Goal: Information Seeking & Learning: Learn about a topic

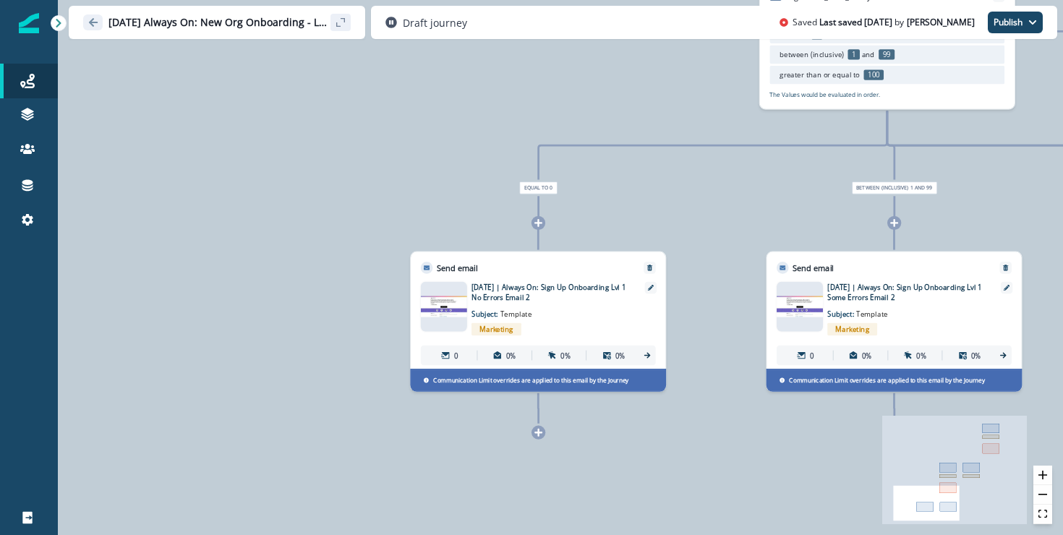
click at [100, 22] on button "Go back" at bounding box center [93, 22] width 20 height 16
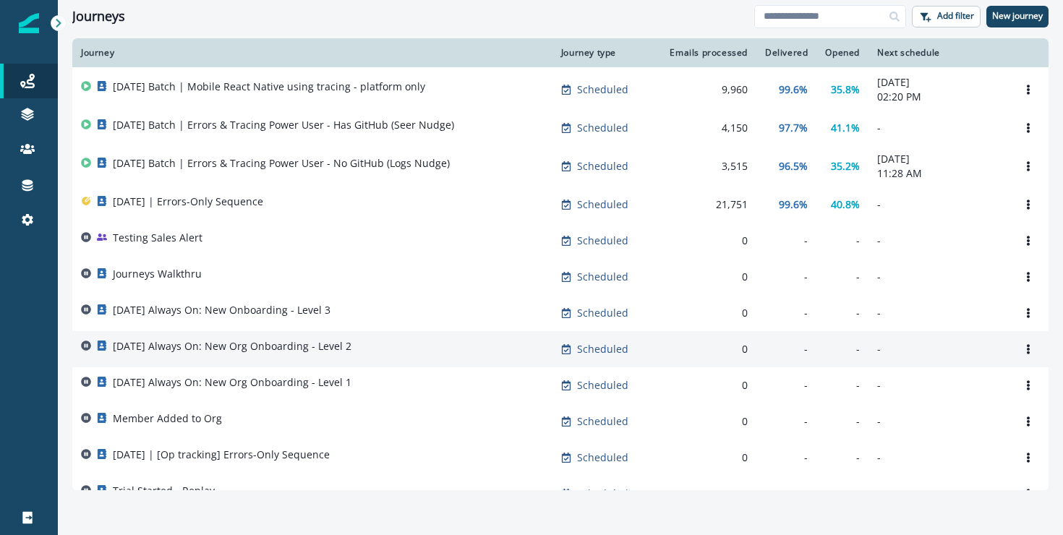
scroll to position [201, 0]
click at [365, 359] on div "[DATE] Always On: New Org Onboarding - Level 2" at bounding box center [312, 348] width 463 height 20
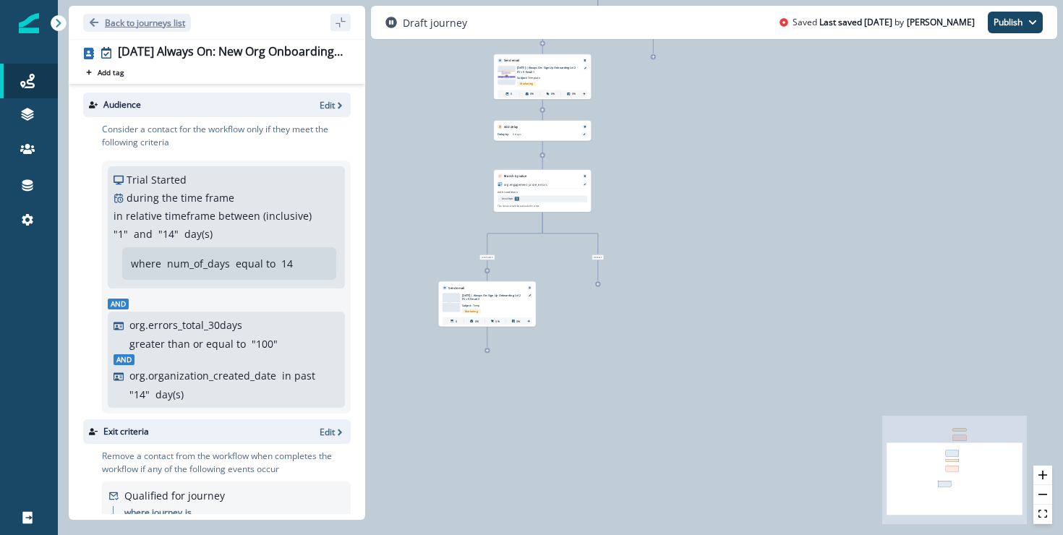
click at [106, 16] on button "Back to journeys list" at bounding box center [137, 23] width 108 height 18
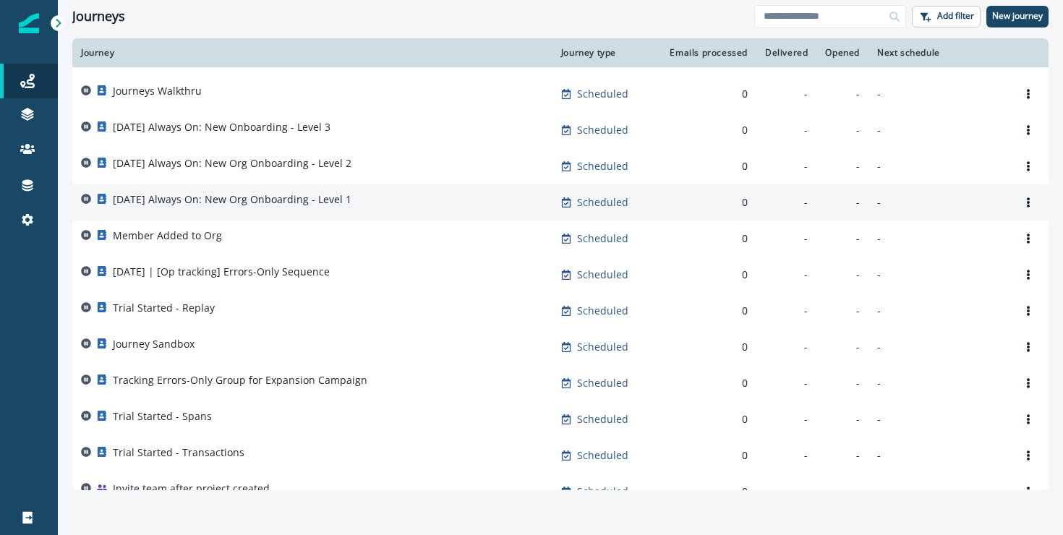
scroll to position [382, 0]
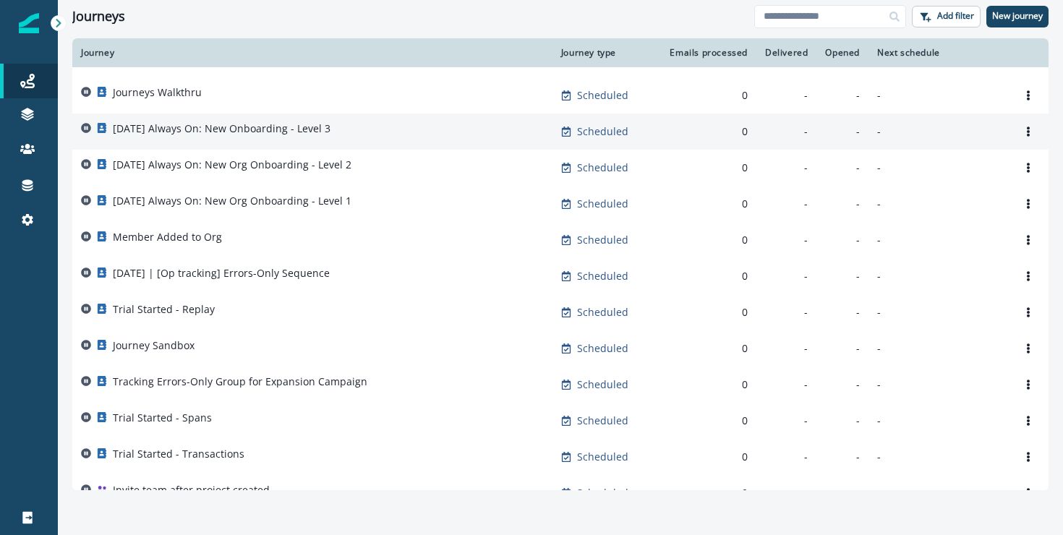
click at [367, 141] on div "[DATE] Always On: New Onboarding - Level 3" at bounding box center [312, 131] width 463 height 20
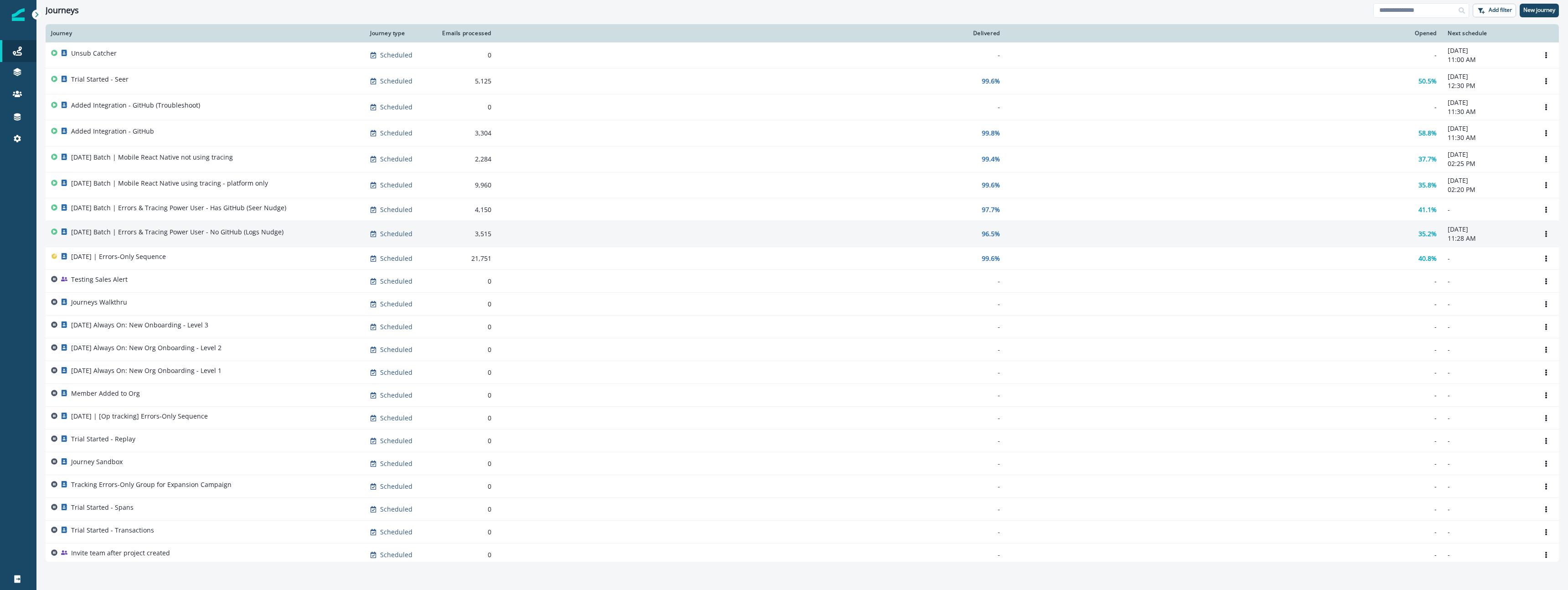
click at [179, 233] on p "[DATE] Batch | Errors & Tracing Power User - No GitHub (Logs Nudge)" at bounding box center [177, 232] width 212 height 9
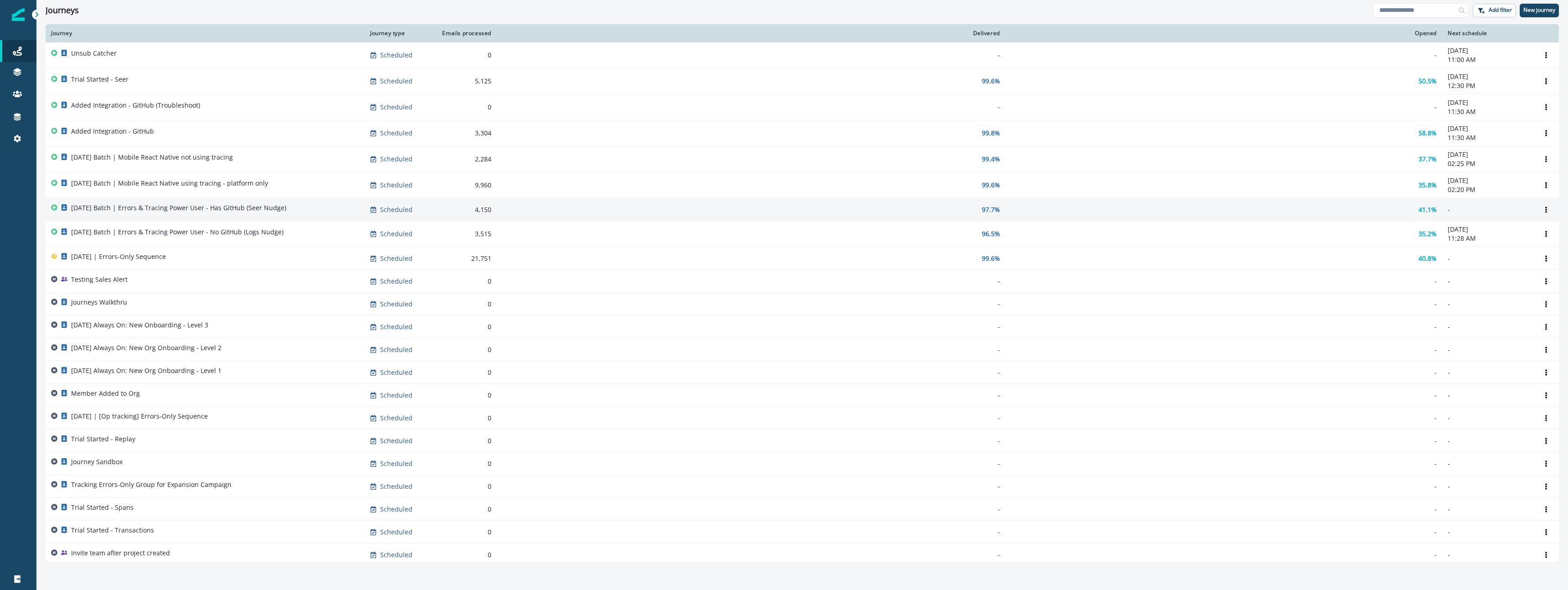
click at [343, 212] on div "[DATE] Batch | Errors & Tracing Power User - Has GitHub (Seer Nudge)" at bounding box center [205, 209] width 308 height 13
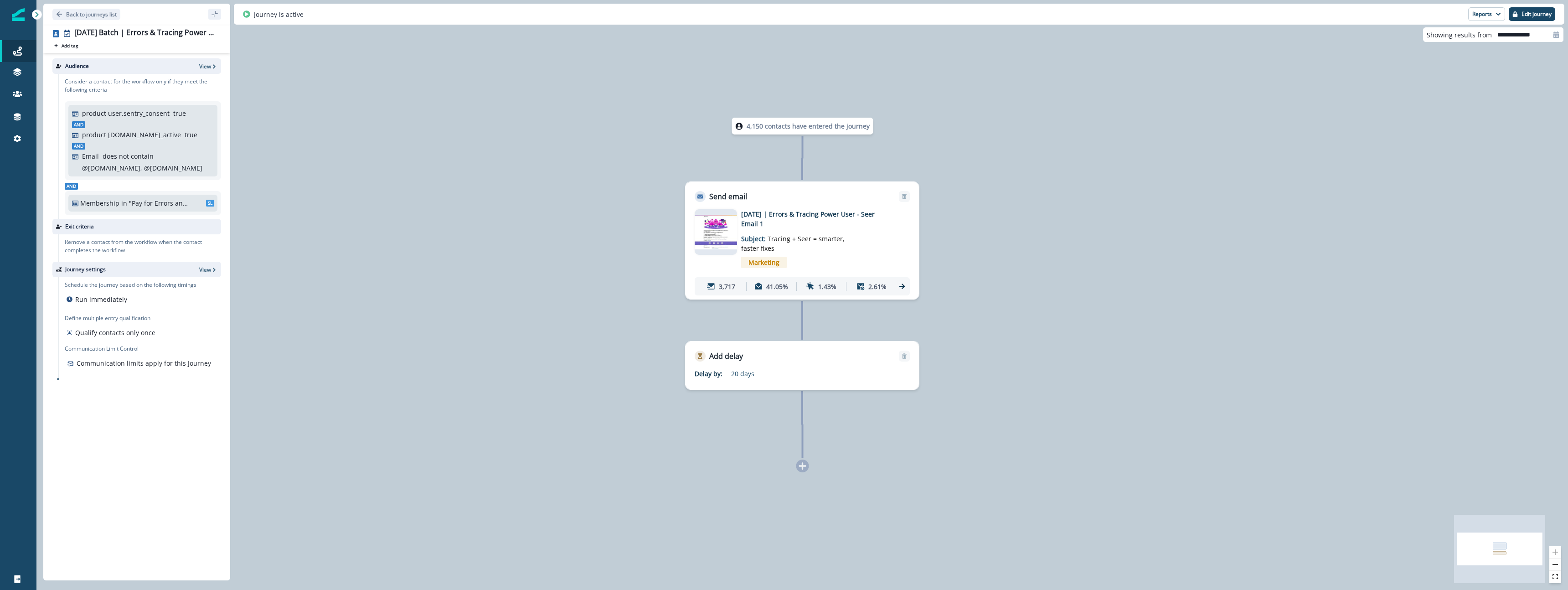
click at [504, 261] on div "Marketing" at bounding box center [816, 262] width 149 height 19
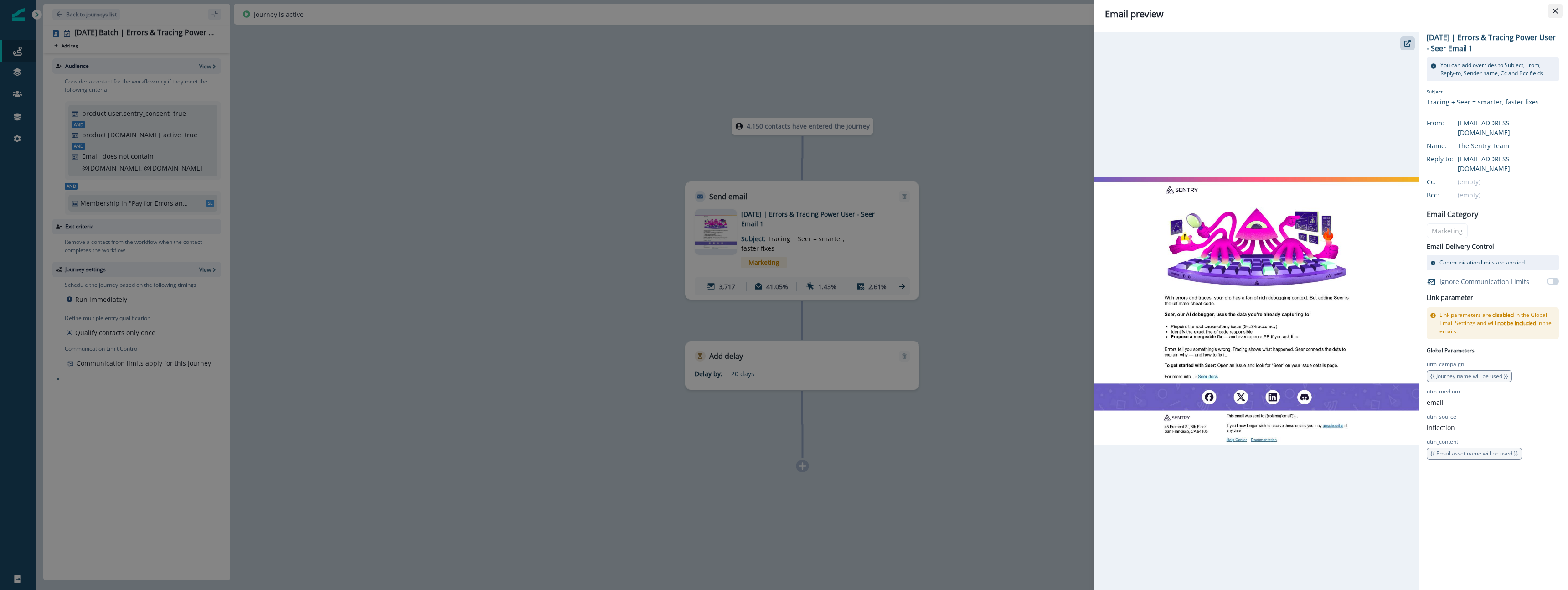
click at [504, 9] on button "Close" at bounding box center [1555, 11] width 15 height 14
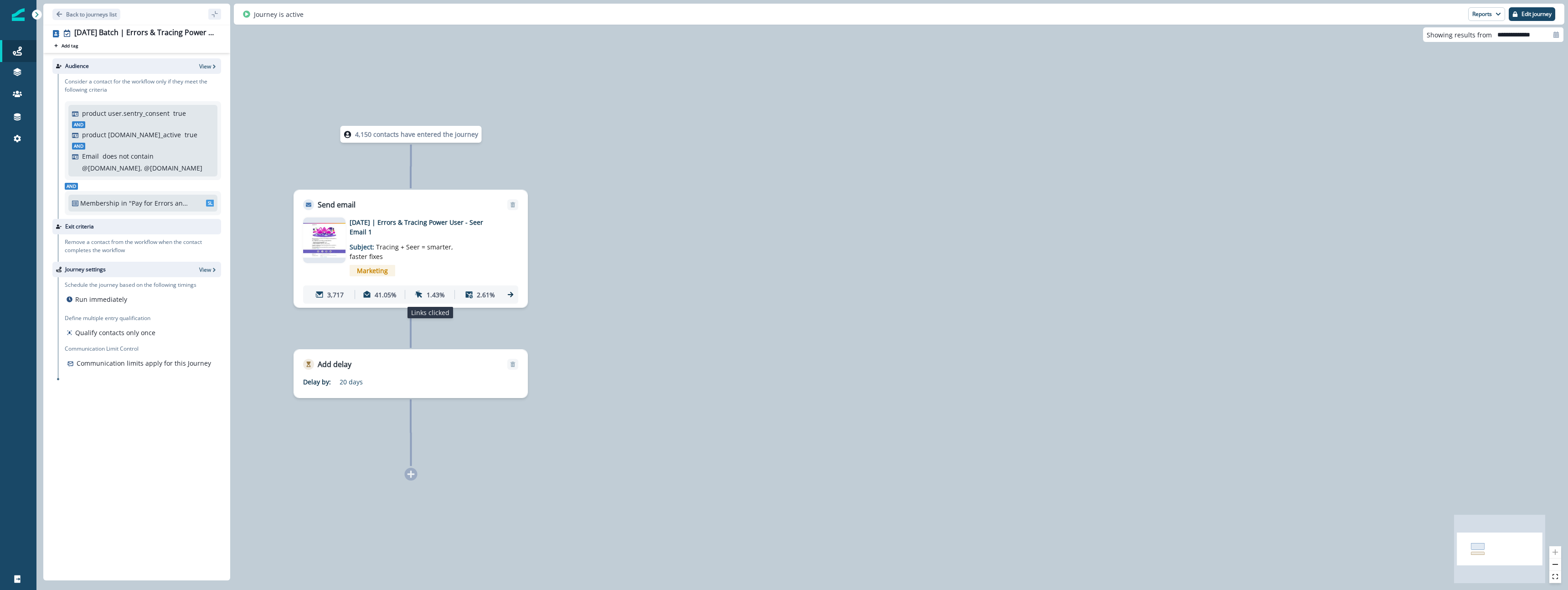
click at [418, 297] on icon at bounding box center [419, 294] width 8 height 8
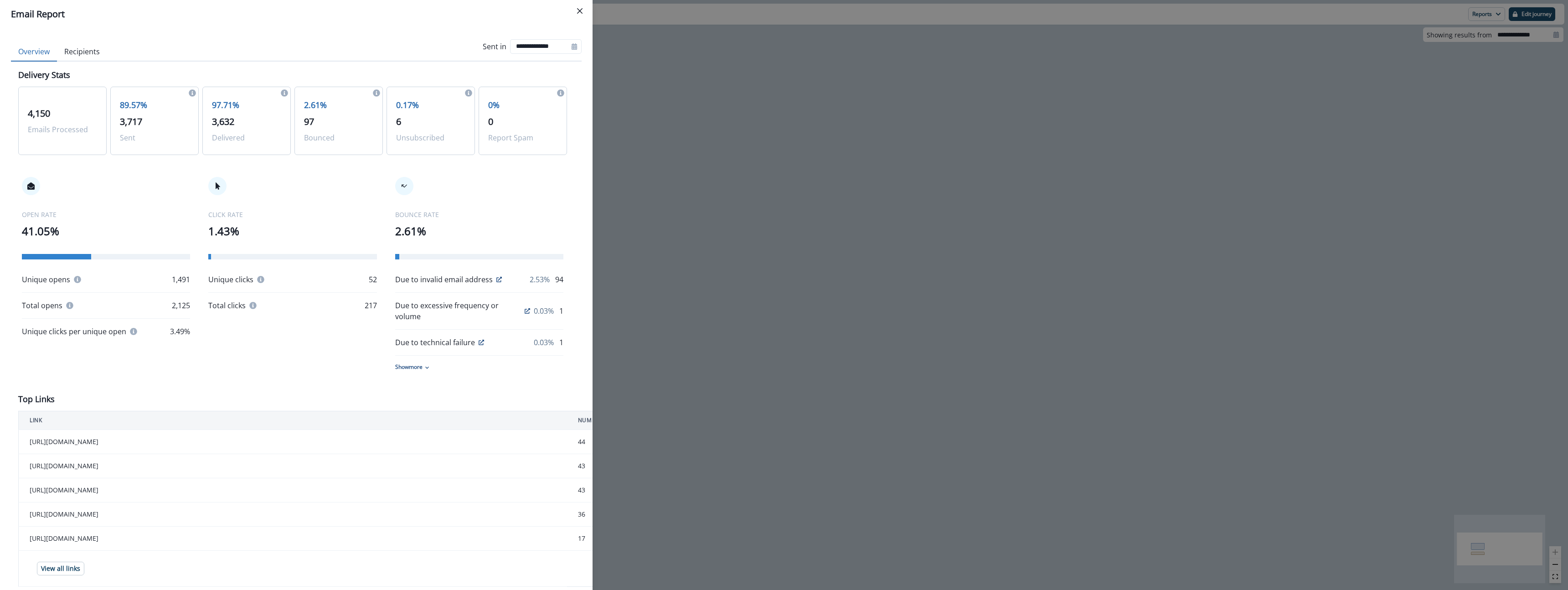
drag, startPoint x: 96, startPoint y: 64, endPoint x: 99, endPoint y: 57, distance: 7.6
click at [96, 64] on div "Delivery Stats 4,150 Emails Processed 89.57% 3,717 Sent 97.71% 3,632 Delivered …" at bounding box center [296, 425] width 571 height 727
click at [96, 53] on button "Recipients" at bounding box center [82, 52] width 50 height 19
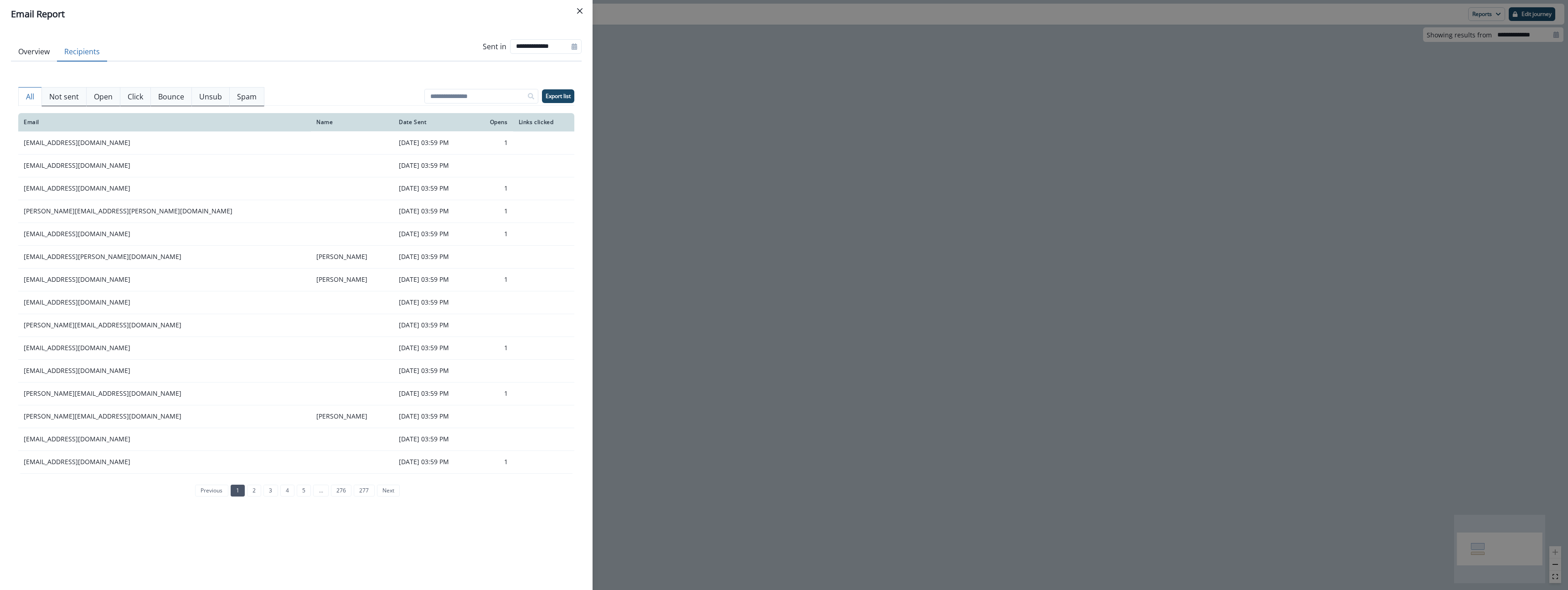
click at [102, 95] on p "Open" at bounding box center [103, 96] width 19 height 11
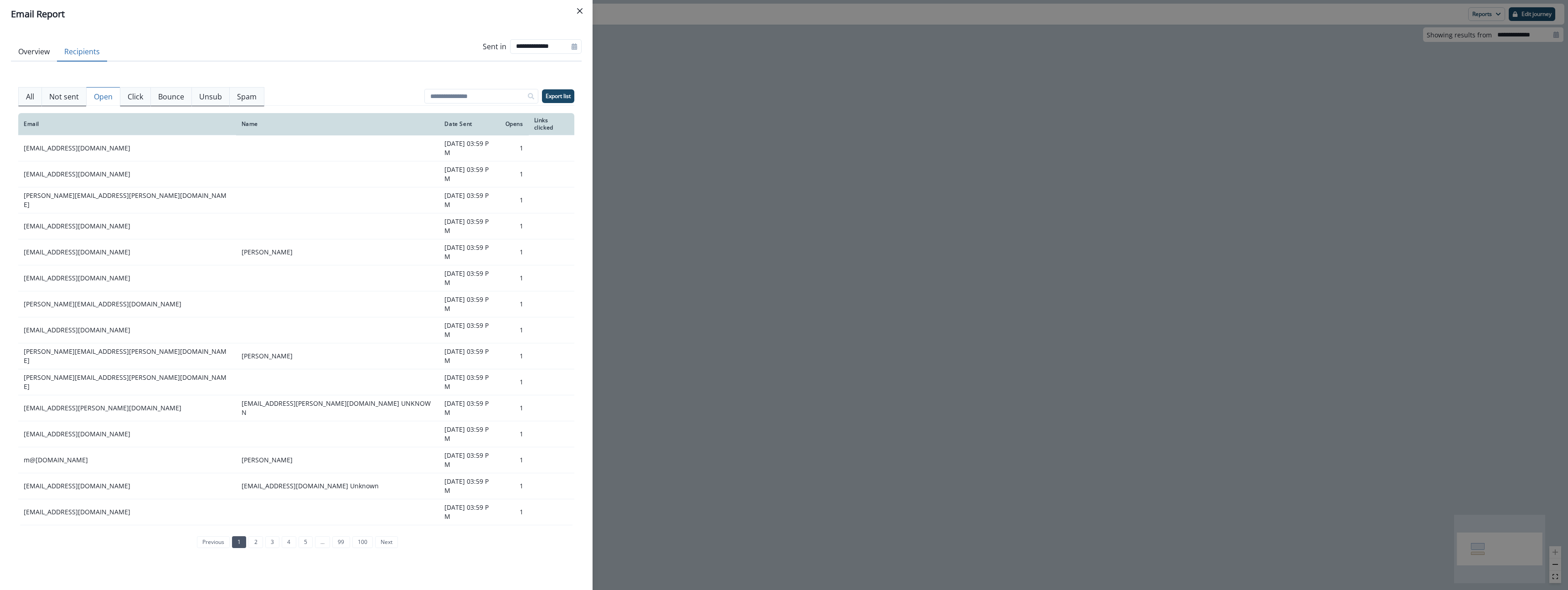
click at [504, 100] on div "All Not sent Open Click Bounce Unsub Spam Export list Email Name Date Sent Open…" at bounding box center [296, 323] width 571 height 524
click at [504, 100] on button "Export list" at bounding box center [558, 96] width 32 height 14
click at [504, 213] on div "**********" at bounding box center [784, 295] width 1568 height 590
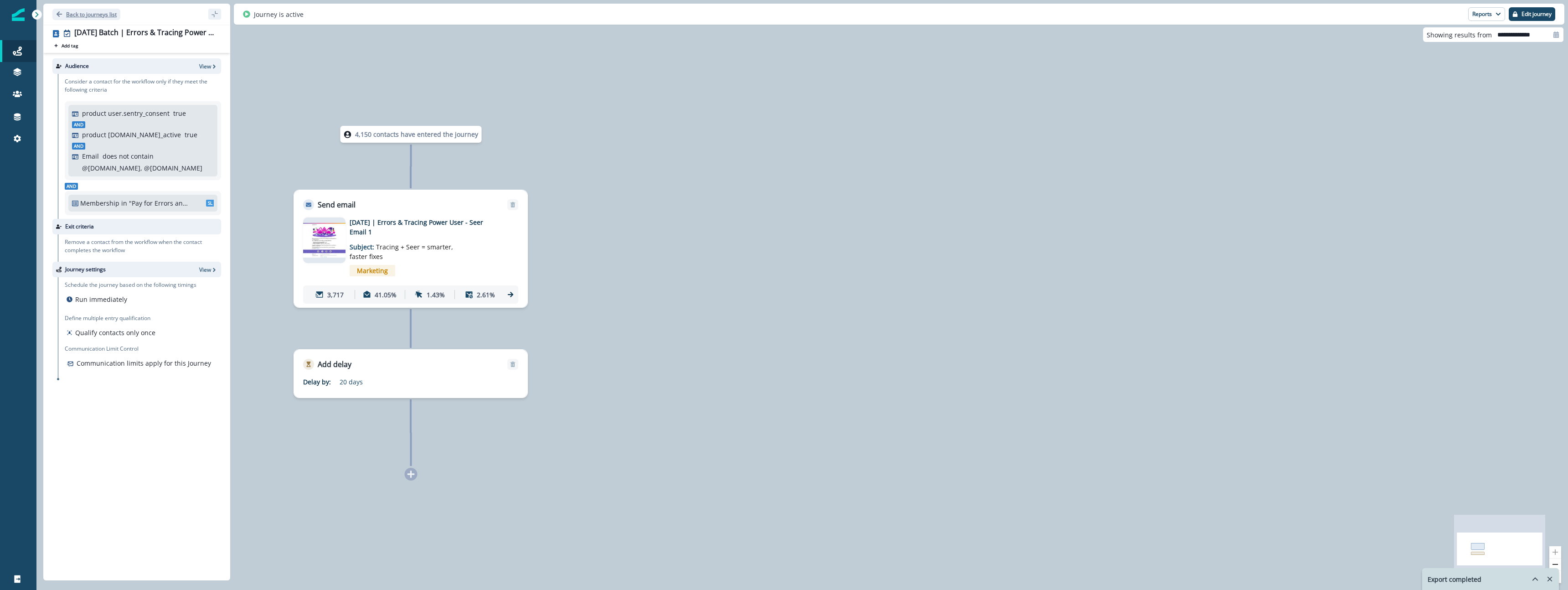
click at [83, 14] on p "Back to journeys list" at bounding box center [91, 14] width 50 height 8
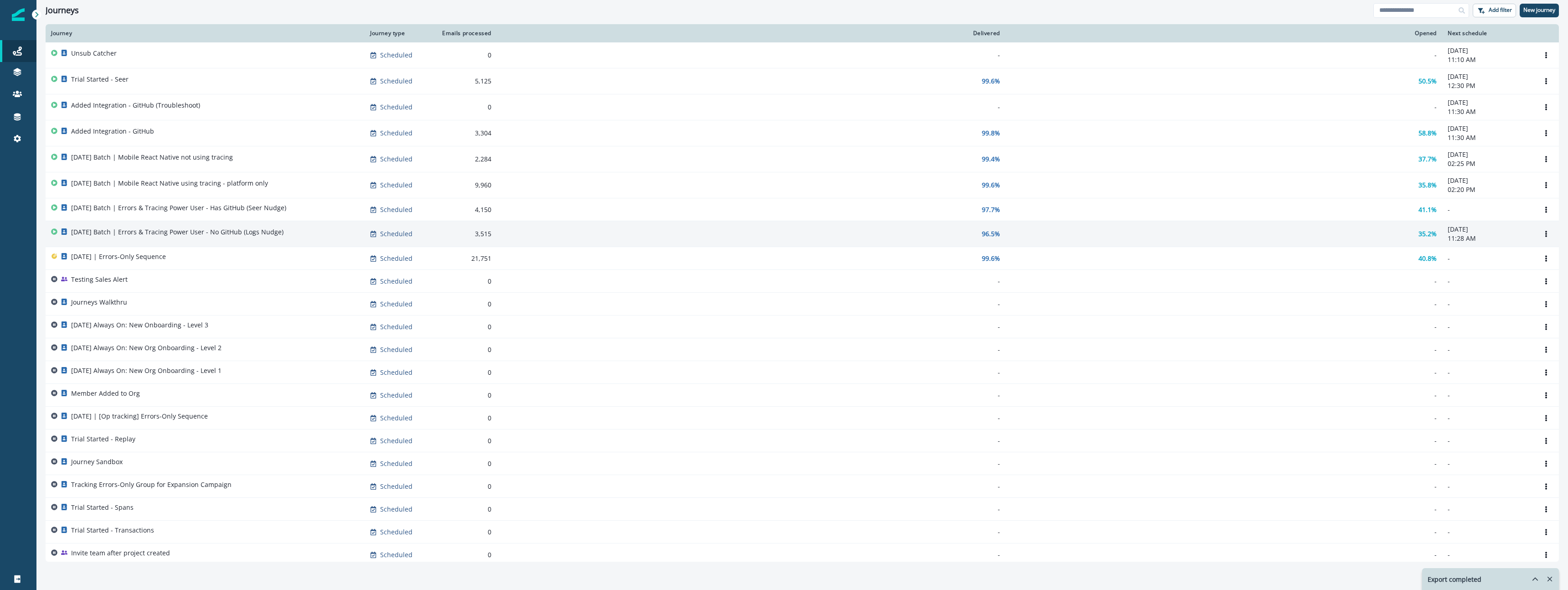
click at [299, 238] on div "[DATE] Batch | Errors & Tracing Power User - No GitHub (Logs Nudge)" at bounding box center [205, 234] width 308 height 13
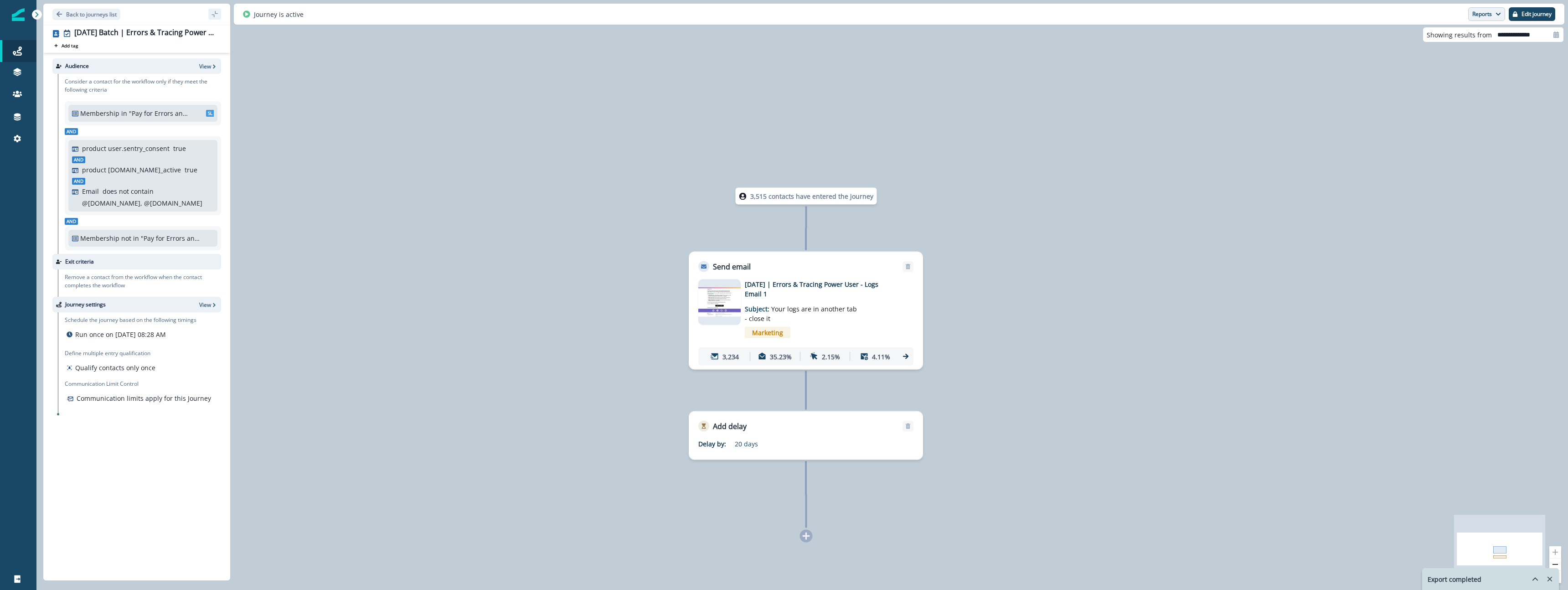
click at [504, 11] on button "Reports" at bounding box center [1487, 14] width 37 height 14
click at [504, 34] on p "Email Report" at bounding box center [1438, 37] width 44 height 11
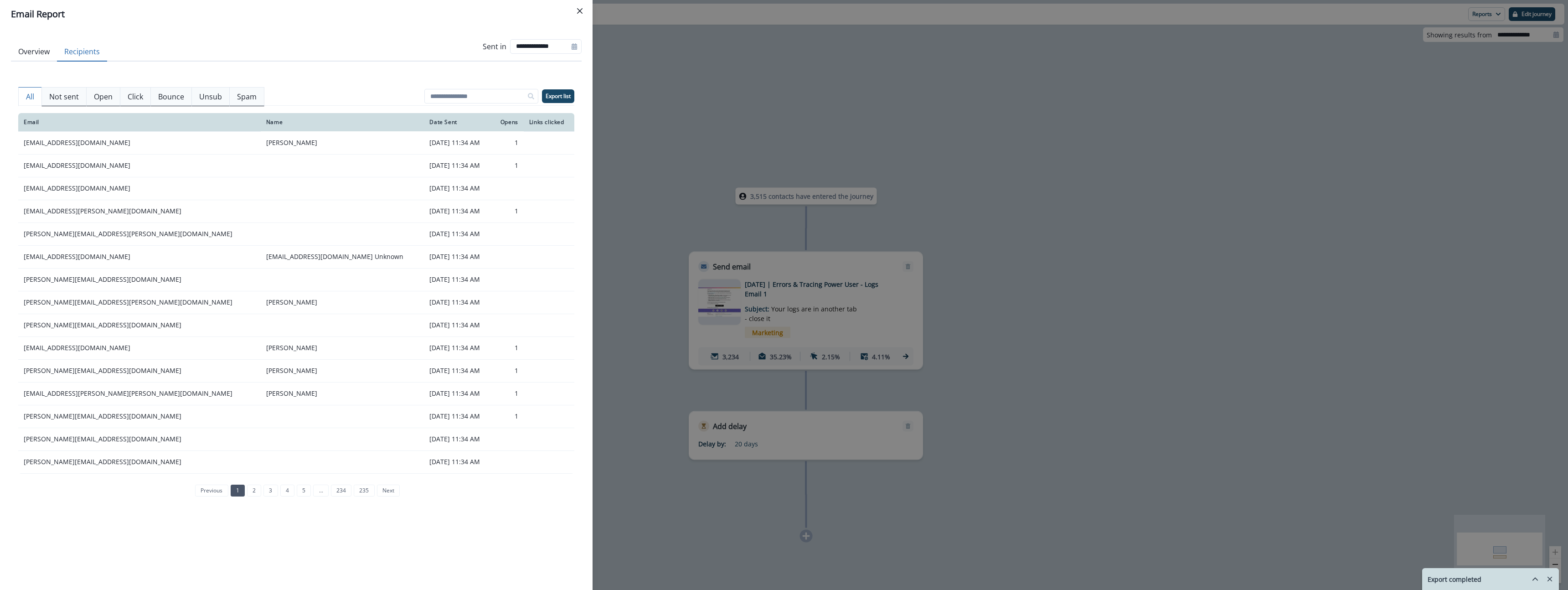
click at [86, 49] on button "Recipients" at bounding box center [82, 52] width 50 height 19
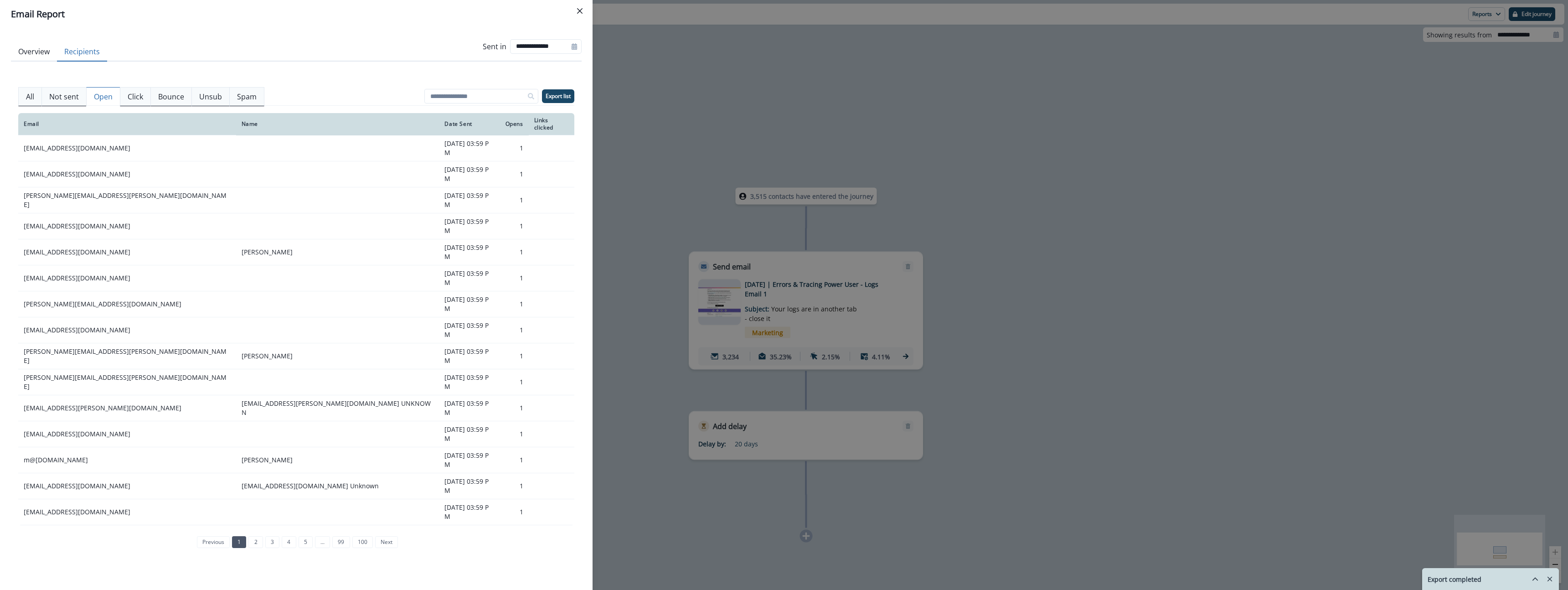
click at [100, 96] on p "Open" at bounding box center [103, 96] width 19 height 11
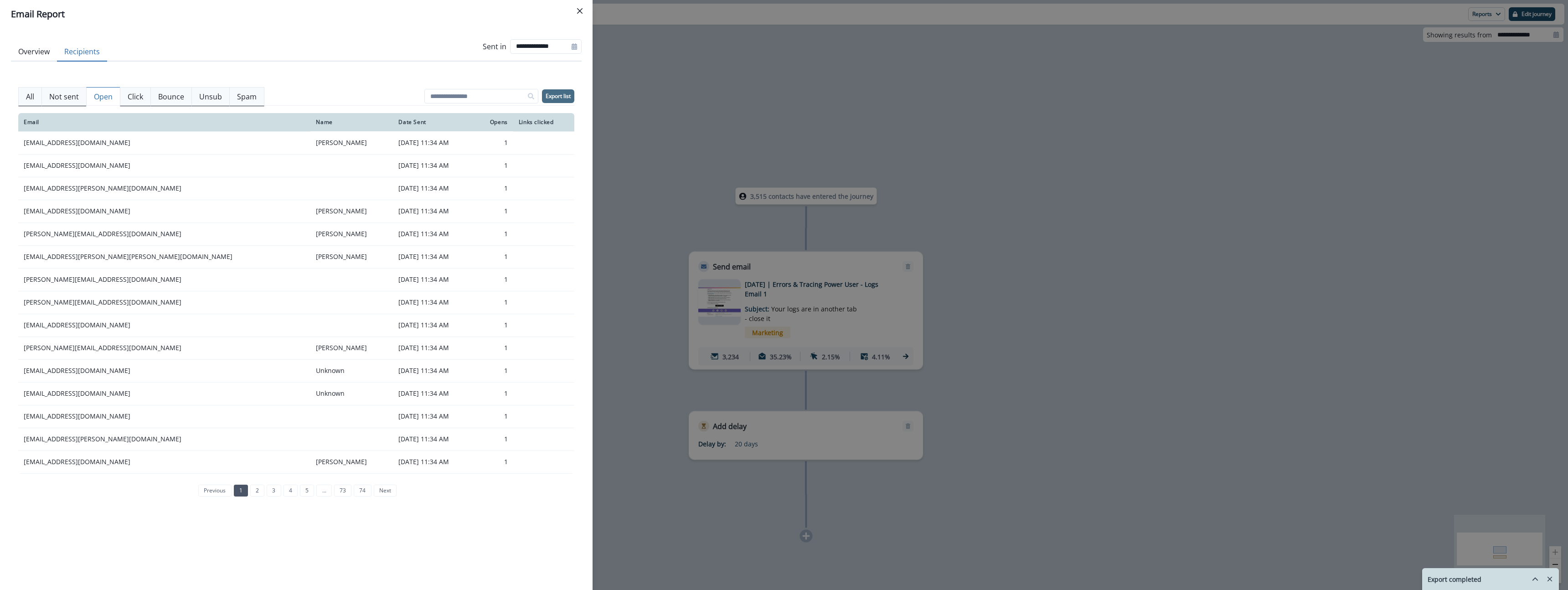
click at [504, 93] on p "Export list" at bounding box center [558, 96] width 25 height 6
click at [488, 95] on input at bounding box center [481, 96] width 114 height 14
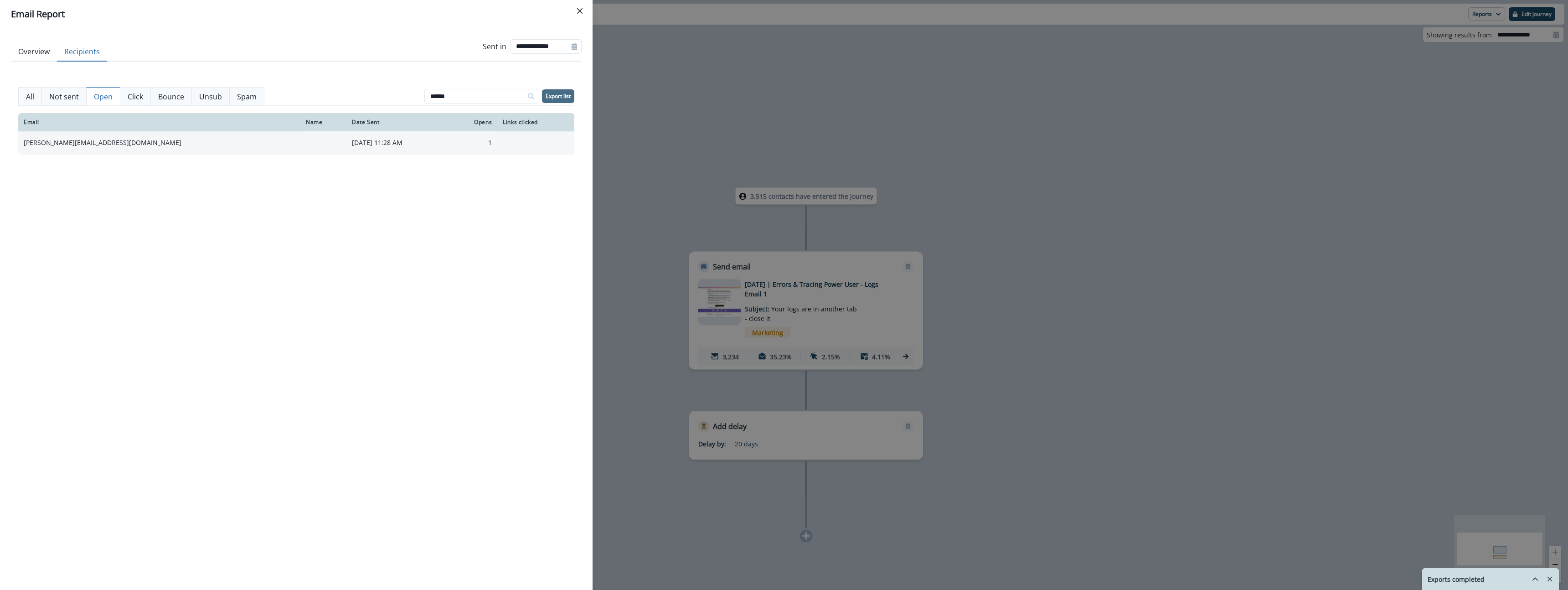
type input "******"
click at [483, 144] on td "1" at bounding box center [473, 142] width 48 height 23
click at [145, 342] on div "Email Name Date Sent Opens Links clicked [PERSON_NAME][EMAIL_ADDRESS][DOMAIN_NA…" at bounding box center [296, 342] width 556 height 458
click at [504, 11] on icon "Close" at bounding box center [579, 11] width 6 height 6
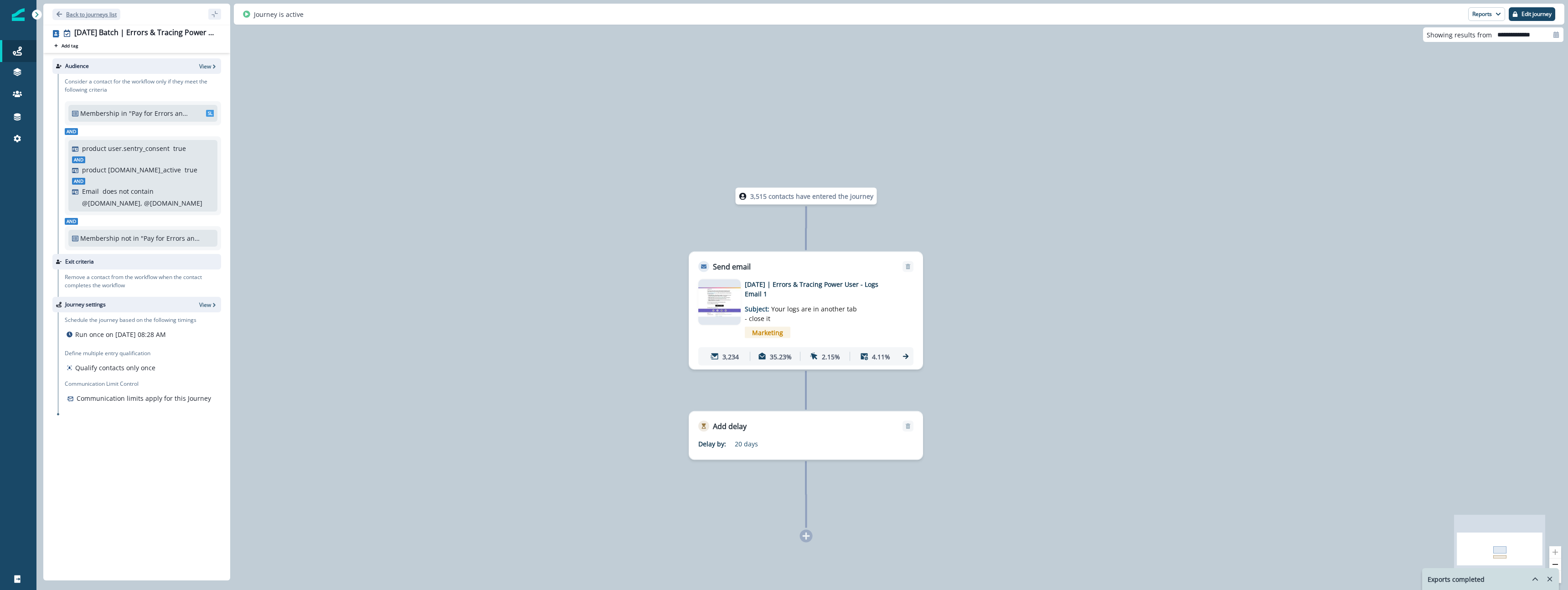
click at [73, 14] on p "Back to journeys list" at bounding box center [91, 14] width 50 height 8
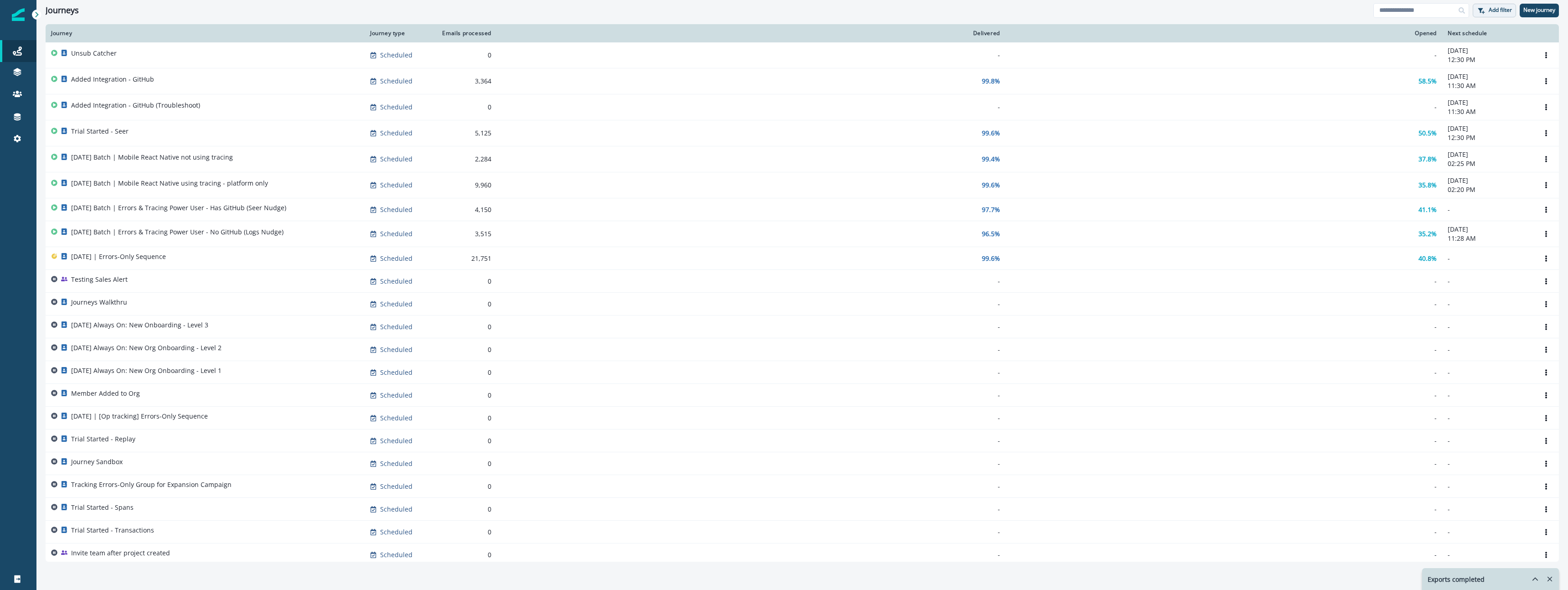
click at [504, 11] on p "Add filter" at bounding box center [1500, 10] width 23 height 6
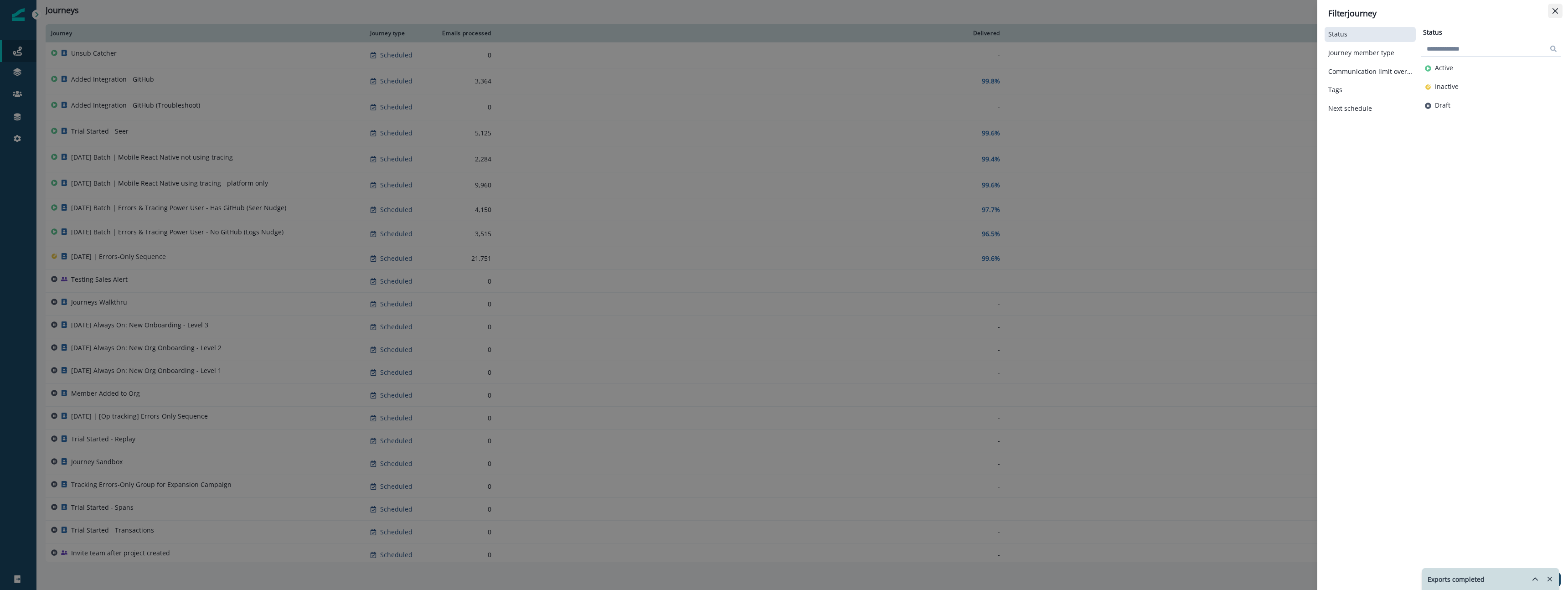
click at [504, 11] on button "Close" at bounding box center [1555, 11] width 15 height 14
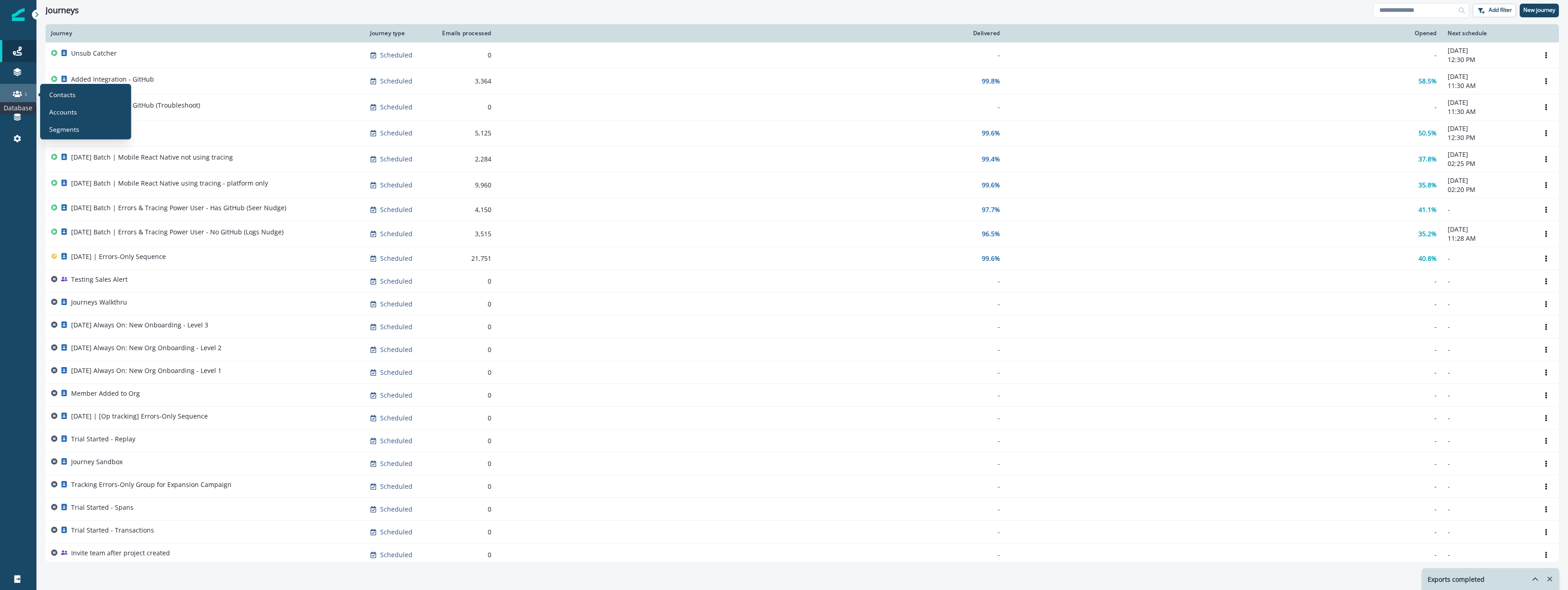
click at [16, 94] on icon at bounding box center [17, 94] width 9 height 9
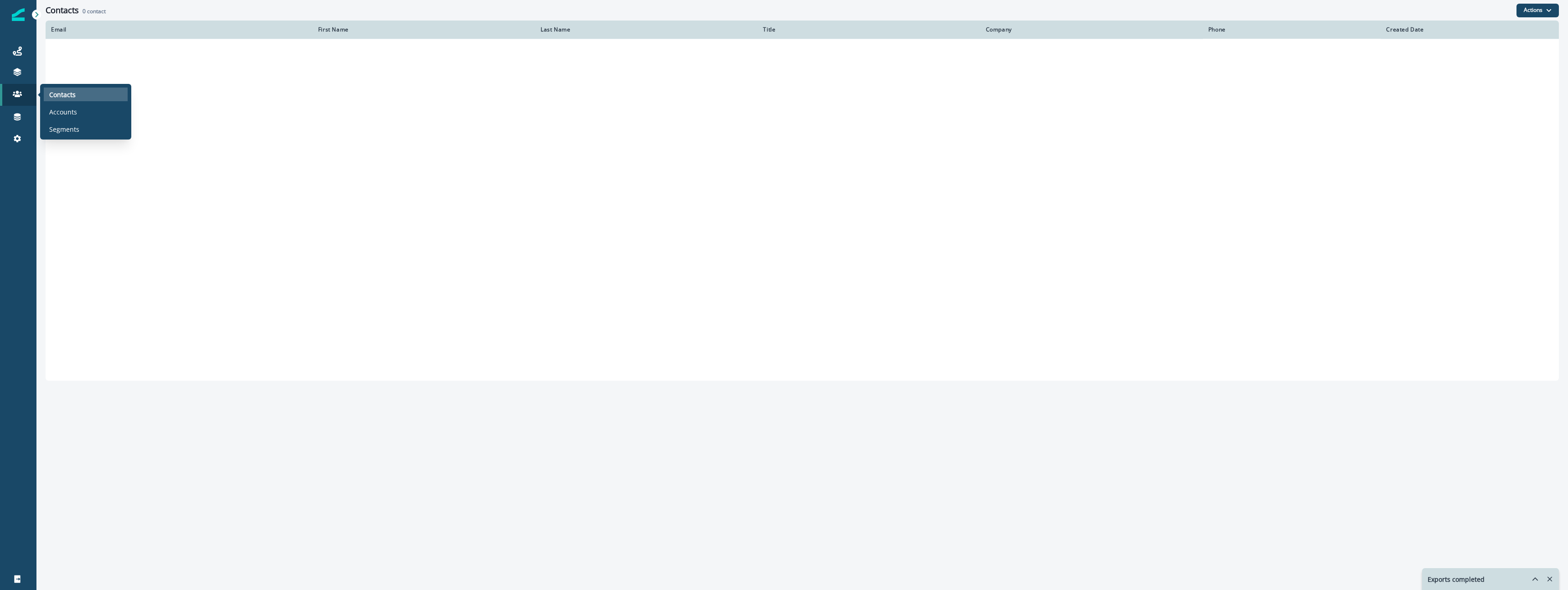
click at [74, 95] on p "Contacts" at bounding box center [62, 94] width 26 height 9
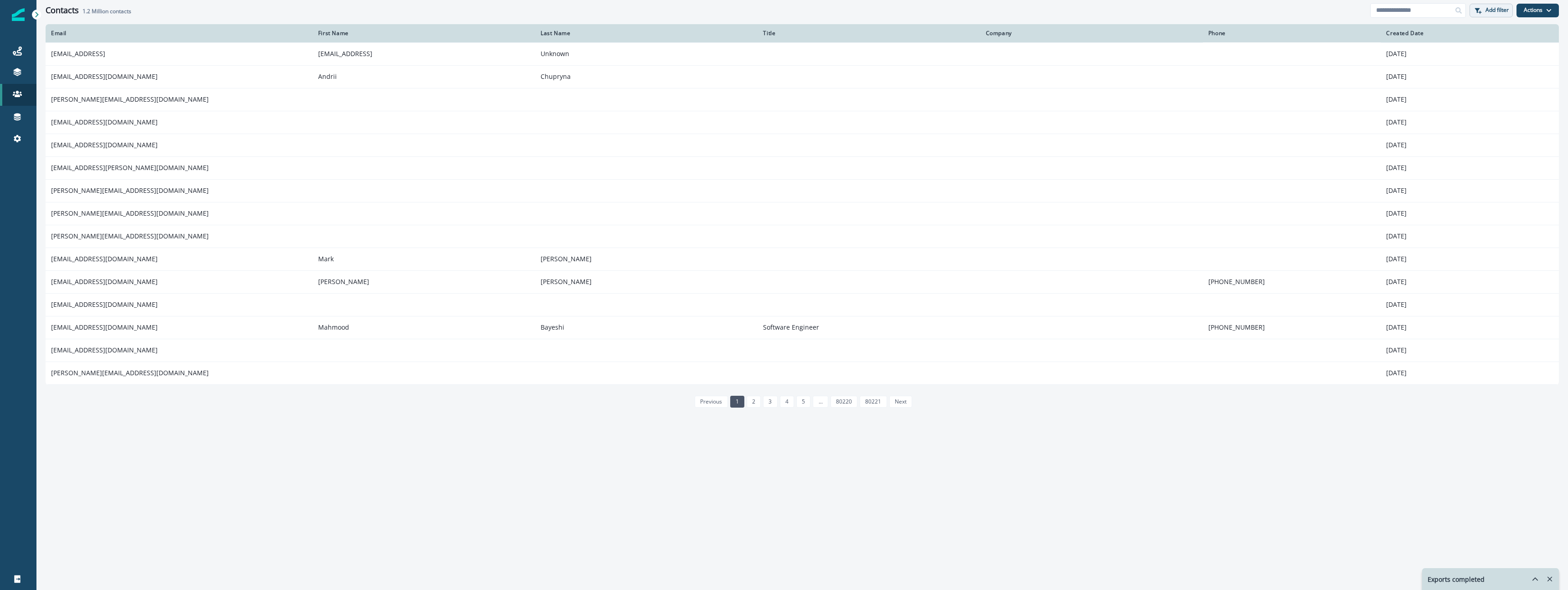
click at [504, 9] on p "Add filter" at bounding box center [1497, 10] width 23 height 6
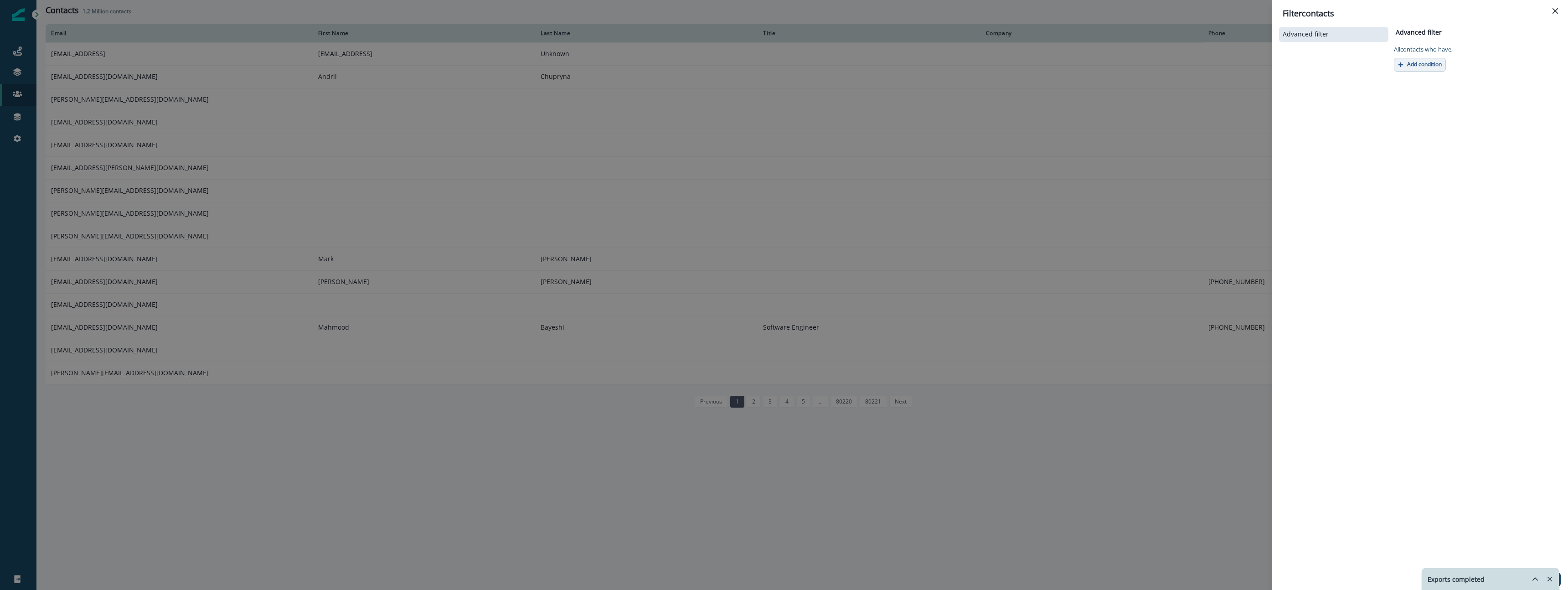
click at [504, 66] on p "Add condition" at bounding box center [1424, 64] width 35 height 6
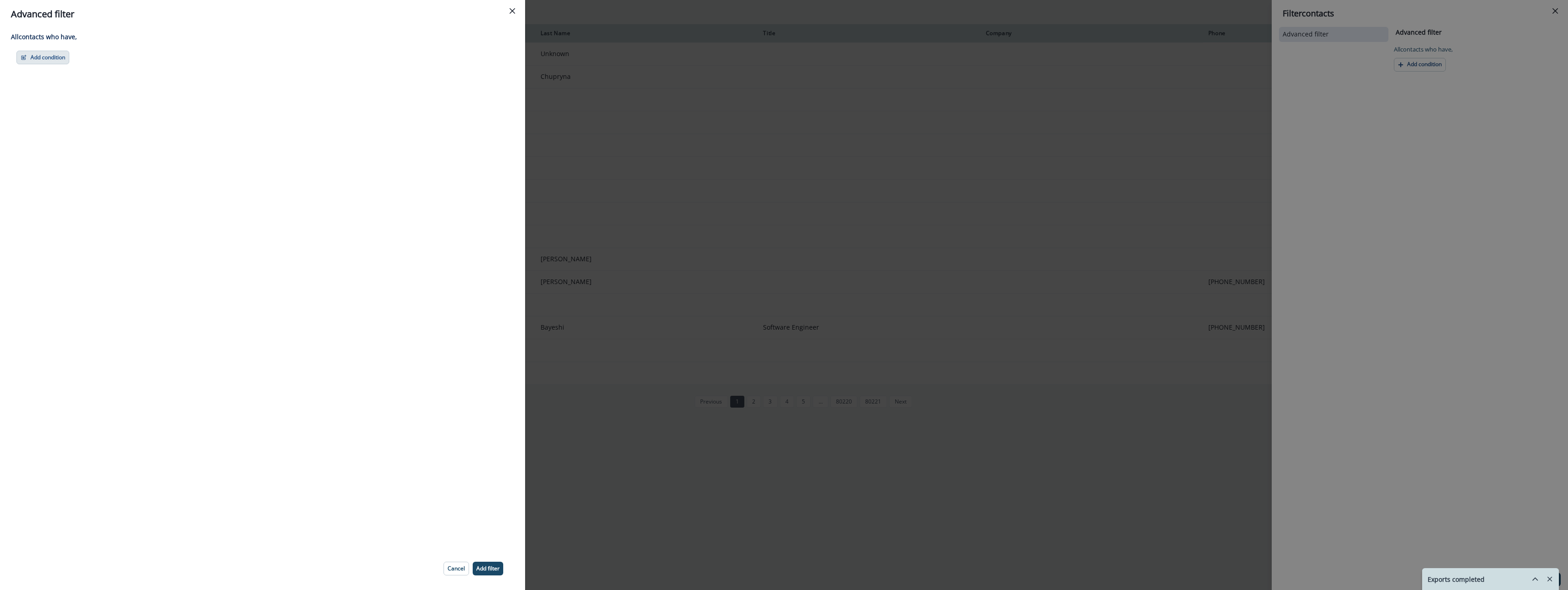
click at [41, 57] on button "Add condition" at bounding box center [43, 57] width 53 height 14
click at [84, 113] on button "Performed a product event" at bounding box center [74, 112] width 115 height 15
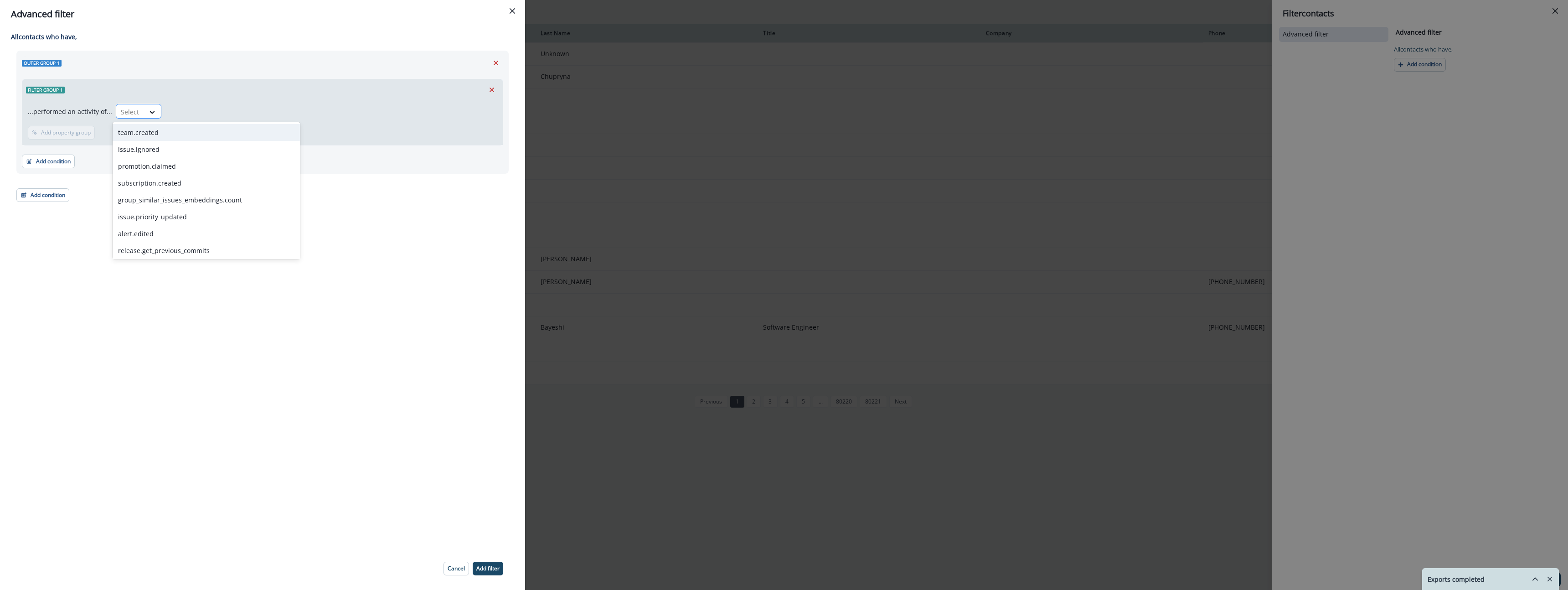
click at [121, 110] on input "text" at bounding box center [122, 112] width 2 height 9
type input "*"
click at [321, 351] on div "All contact s who have, Outer group 1 Filter group 1 ...performed an activity o…" at bounding box center [262, 287] width 525 height 519
click at [504, 213] on div "Advanced filter All contact s who have, Outer group 1 Filter group 1 ...perform…" at bounding box center [784, 295] width 1568 height 590
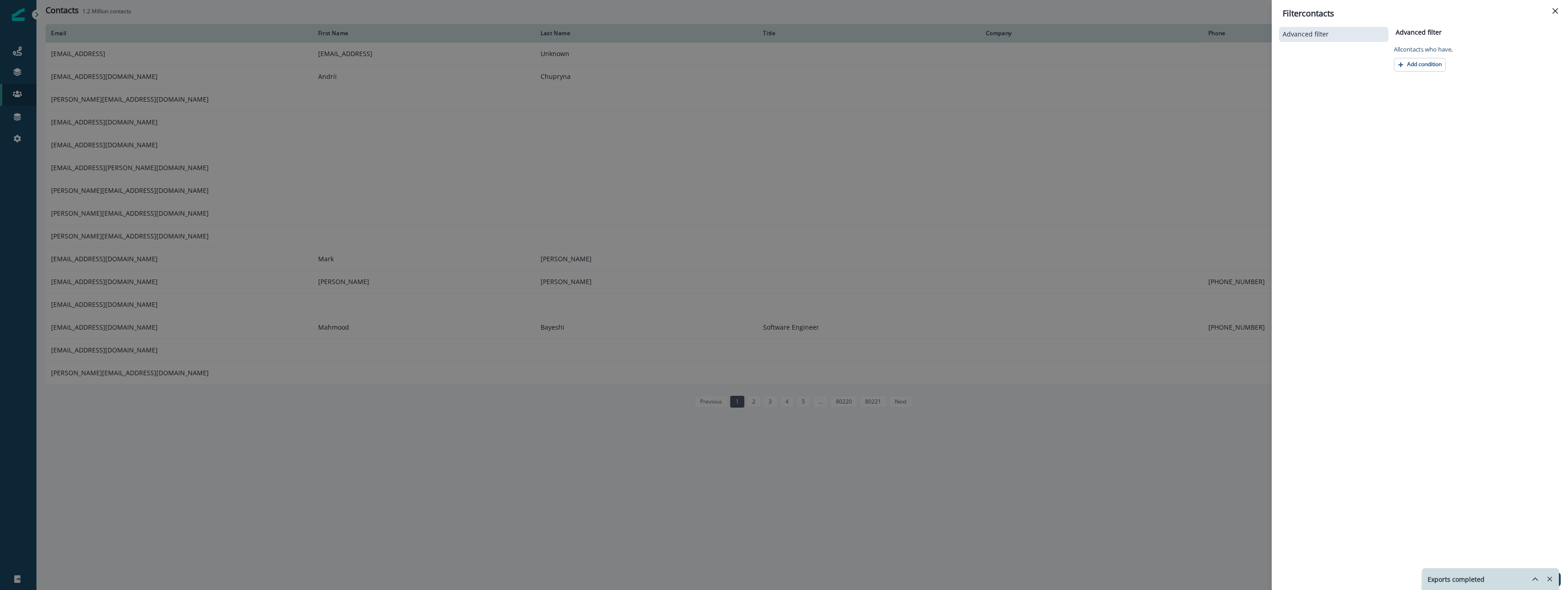
click at [306, 470] on div "Filter contacts Advanced filter Advanced filter Clear All contact s who have, A…" at bounding box center [784, 295] width 1568 height 590
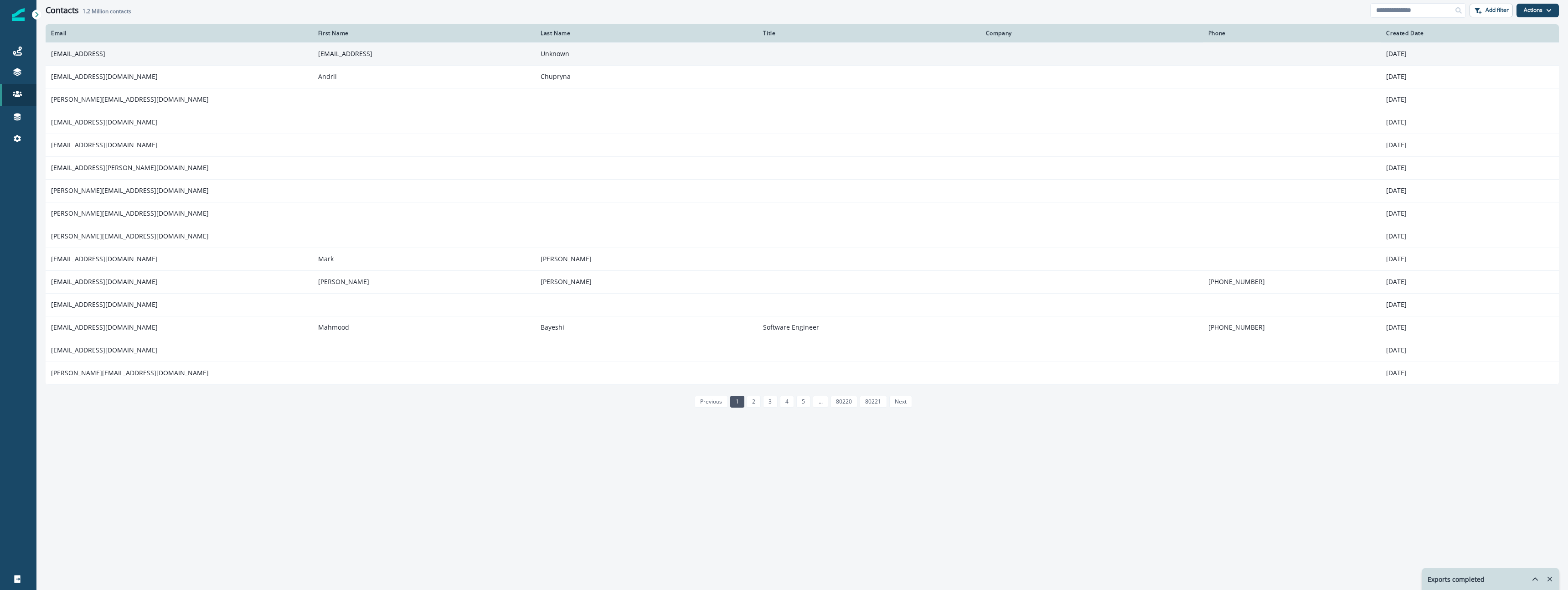
click at [76, 55] on td "[EMAIL_ADDRESS]" at bounding box center [179, 54] width 267 height 23
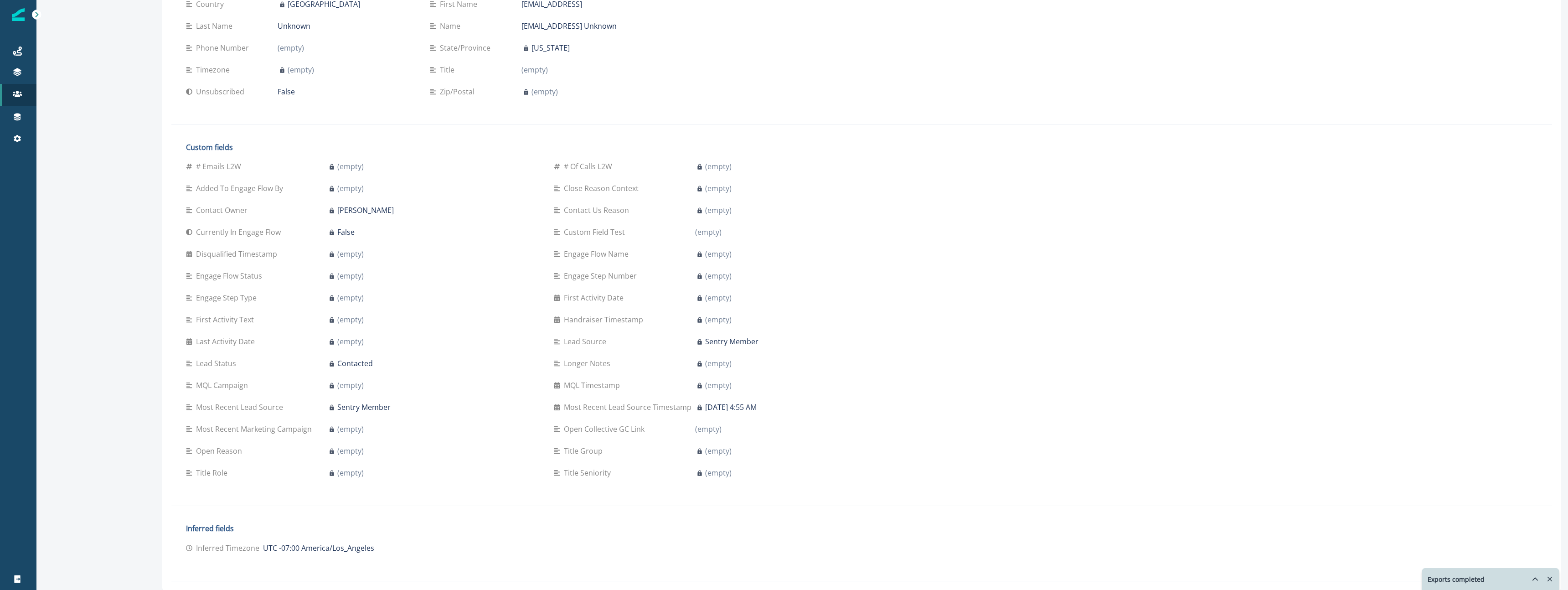
scroll to position [168, 0]
click at [504, 232] on p "Custom Field Test" at bounding box center [596, 231] width 65 height 11
click at [504, 557] on div "Default fields Email [EMAIL_ADDRESS] Inflection ID 00001446ddf1fa07d0b57c3c7928…" at bounding box center [862, 221] width 1381 height 719
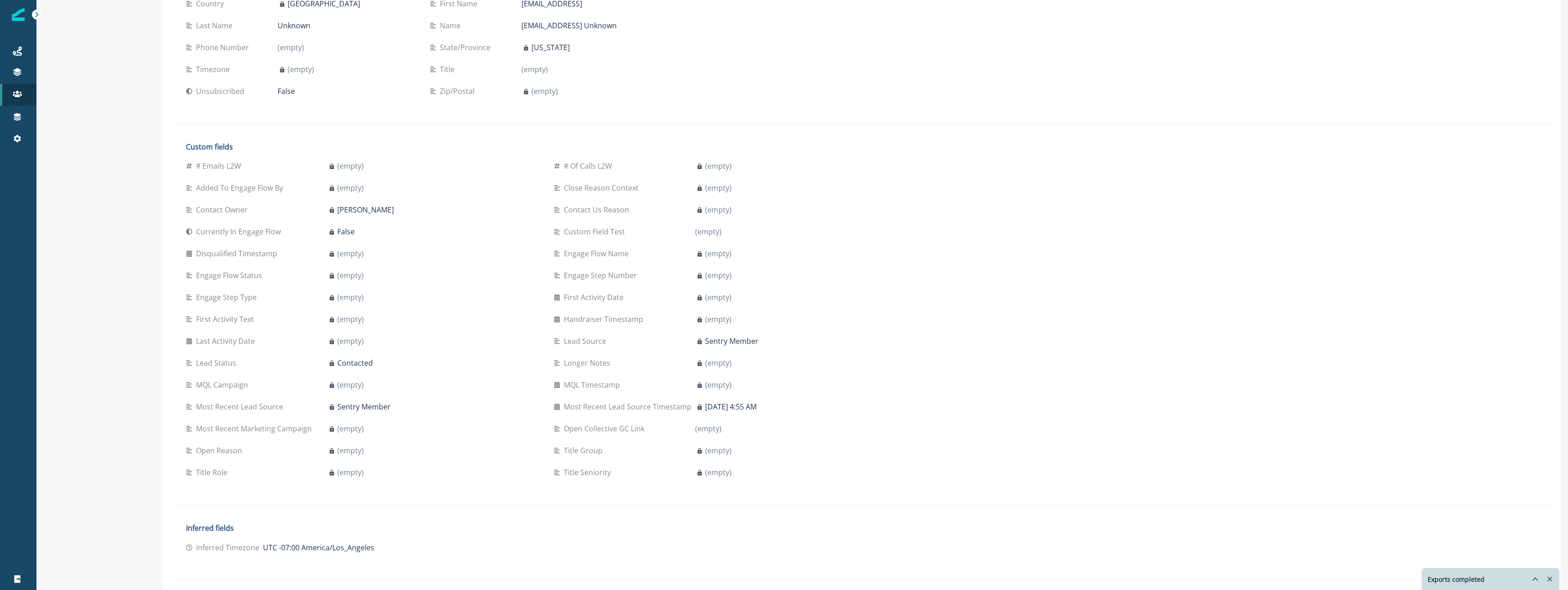
click at [504, 428] on icon at bounding box center [557, 428] width 6 height 6
click at [504, 433] on div "(empty)" at bounding box center [801, 428] width 212 height 11
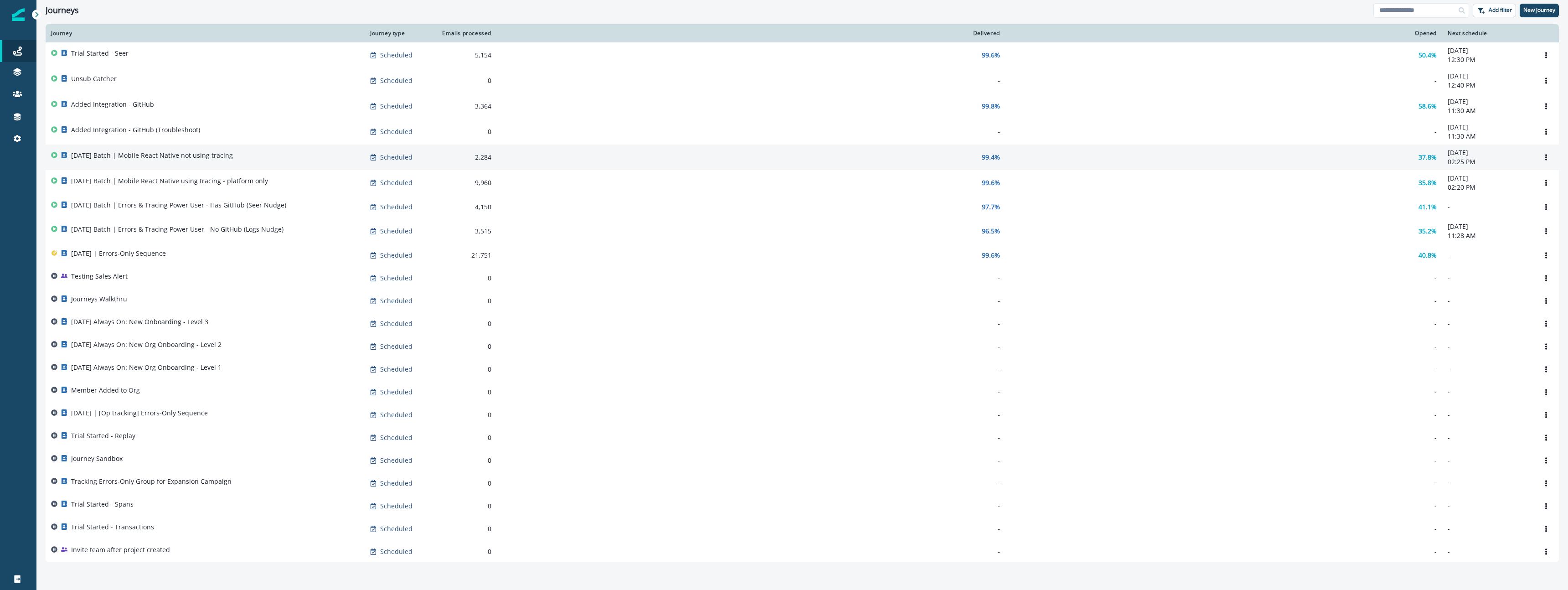
click at [305, 156] on div "[DATE] Batch | Mobile React Native not using tracing" at bounding box center [205, 157] width 308 height 13
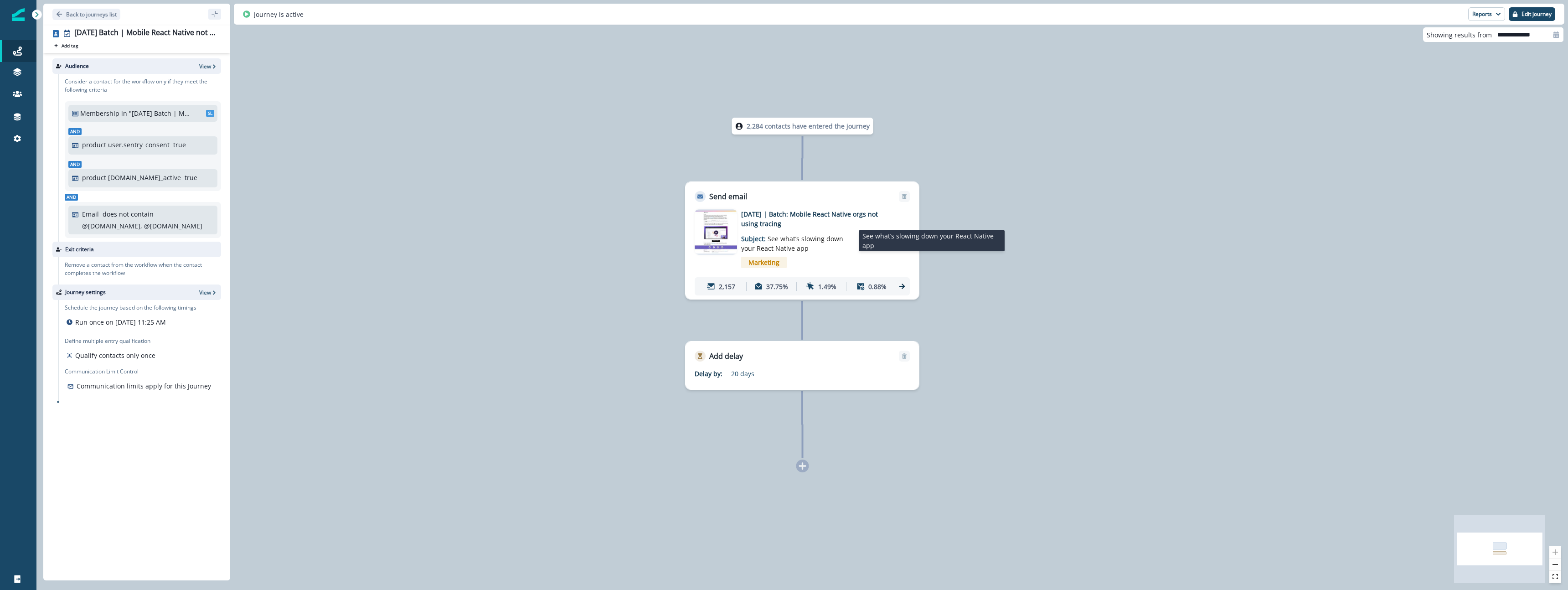
click at [833, 240] on span "See what’s slowing down your React Native app" at bounding box center [793, 243] width 102 height 18
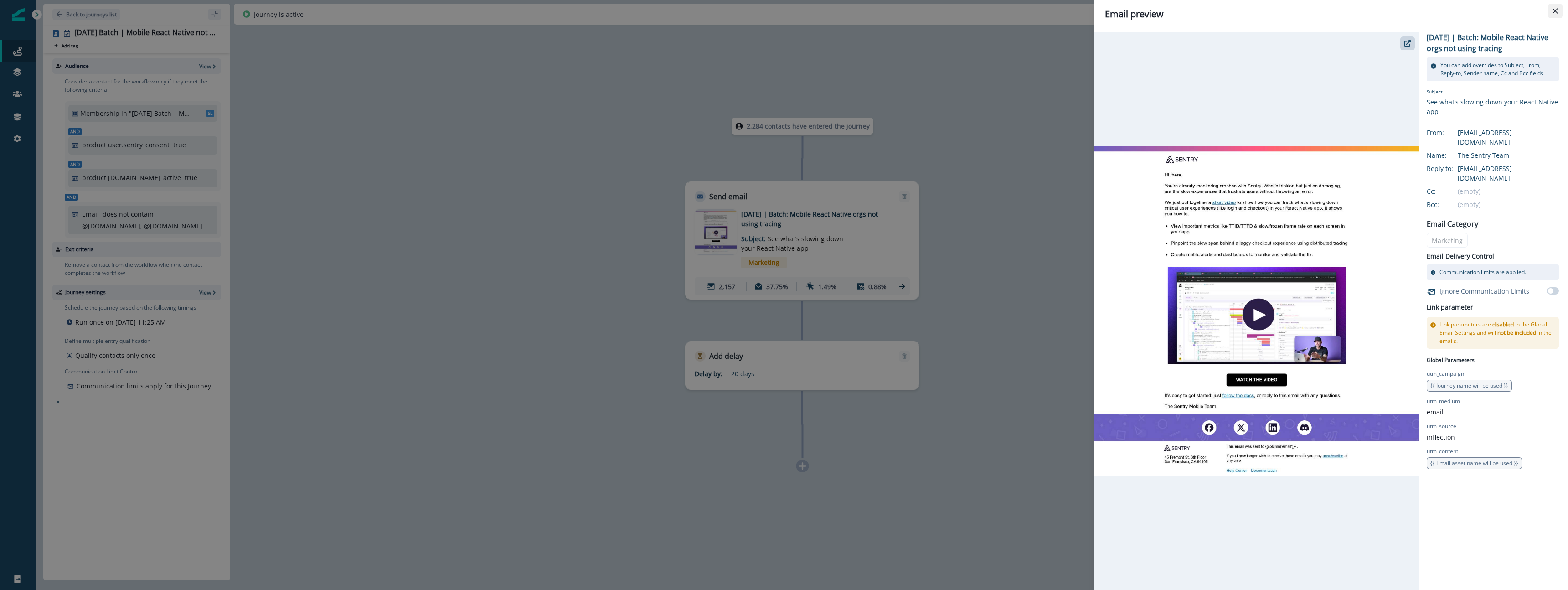
click at [1556, 11] on icon "Close" at bounding box center [1555, 11] width 6 height 6
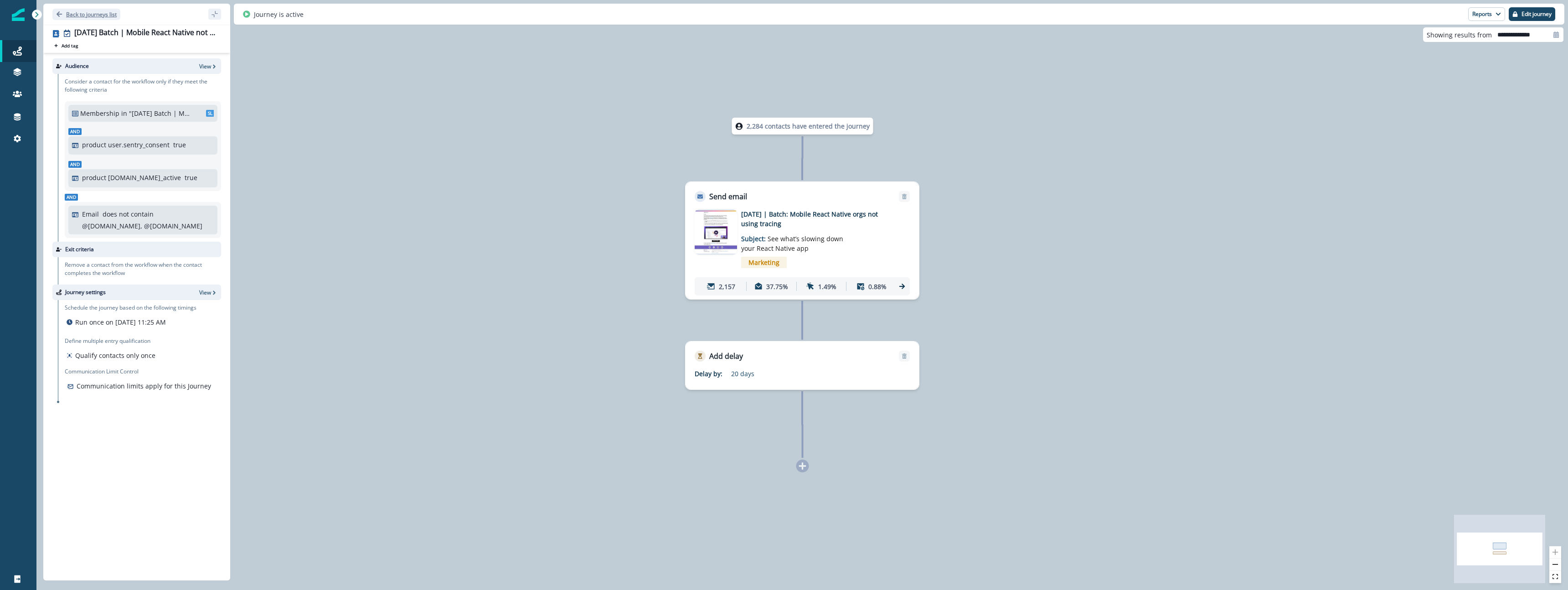
click at [65, 11] on button "Back to journeys list" at bounding box center [86, 14] width 68 height 11
